Goal: Information Seeking & Learning: Learn about a topic

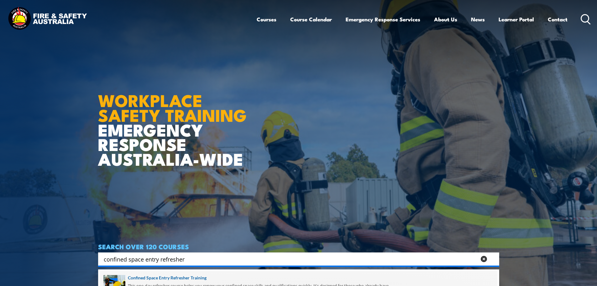
type input "confined space entry refresher"
click at [172, 279] on span at bounding box center [299, 285] width 398 height 29
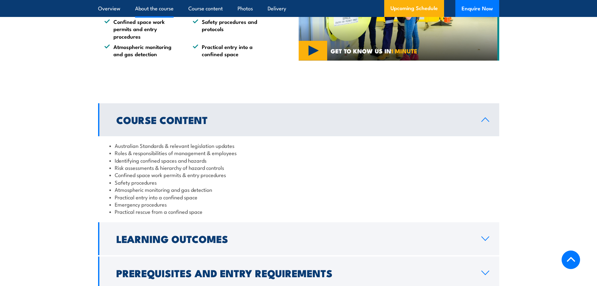
scroll to position [627, 0]
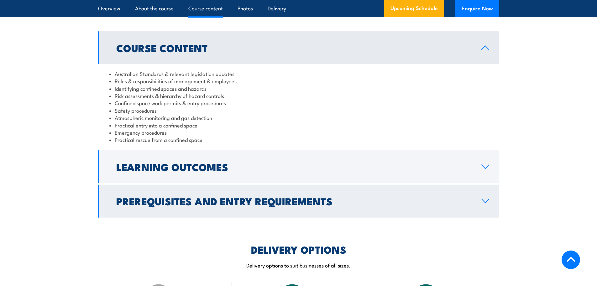
click at [483, 198] on icon at bounding box center [485, 200] width 8 height 5
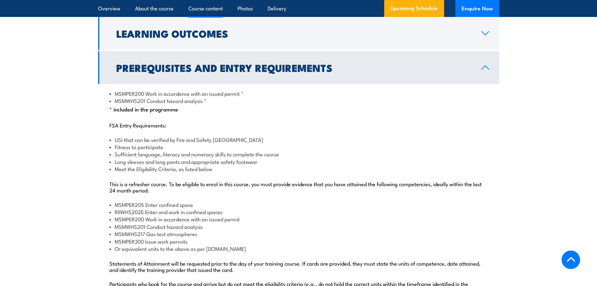
scroll to position [690, 0]
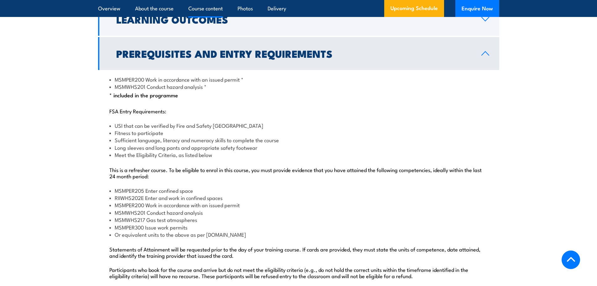
click at [111, 167] on p "This is a refresher course. To be eligible to enrol in this course, you must pr…" at bounding box center [298, 172] width 379 height 13
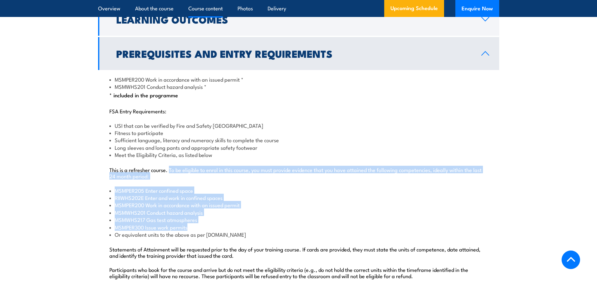
drag, startPoint x: 169, startPoint y: 168, endPoint x: 243, endPoint y: 225, distance: 93.2
click at [243, 225] on div "MSMPER200 Work in accordance with an issued permit * MSMWHS201 Conduct hazard a…" at bounding box center [298, 181] width 401 height 222
copy div "To be eligible to enrol in this course, you must provide evidence that you have…"
